Goal: Information Seeking & Learning: Learn about a topic

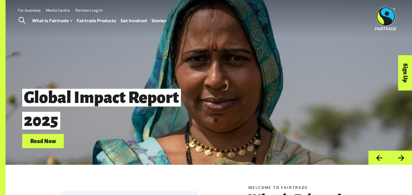
click at [158, 22] on link "Stories" at bounding box center [158, 21] width 15 height 8
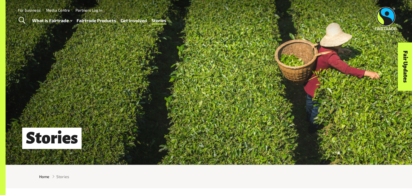
click at [104, 20] on link "Fairtrade Products" at bounding box center [97, 21] width 40 height 8
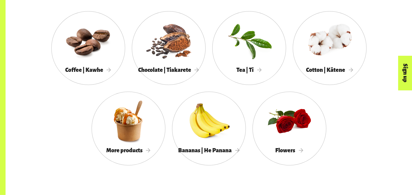
scroll to position [593, 0]
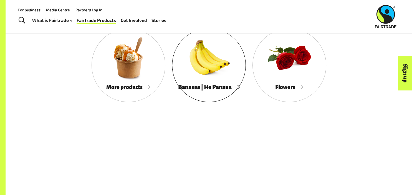
click at [216, 77] on div at bounding box center [209, 58] width 74 height 48
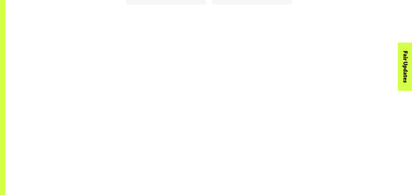
scroll to position [445, 0]
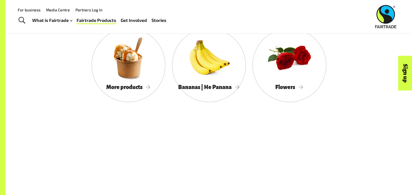
click at [86, 131] on main "Products Home Products Fairtrade products Buying Fairtrade is buying smarter. W…" at bounding box center [209, 66] width 406 height 1319
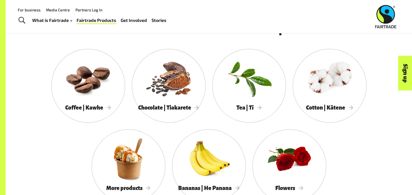
scroll to position [441, 0]
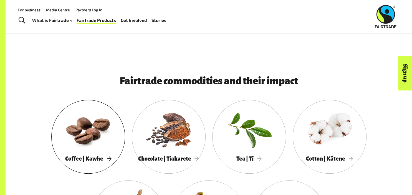
click at [92, 136] on div at bounding box center [88, 129] width 74 height 48
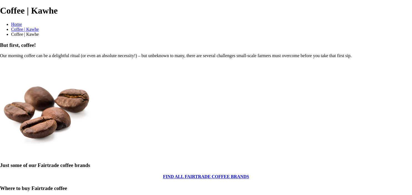
scroll to position [296, 0]
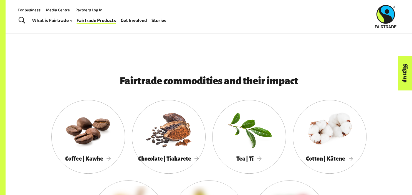
scroll to position [441, 0]
